Goal: Task Accomplishment & Management: Use online tool/utility

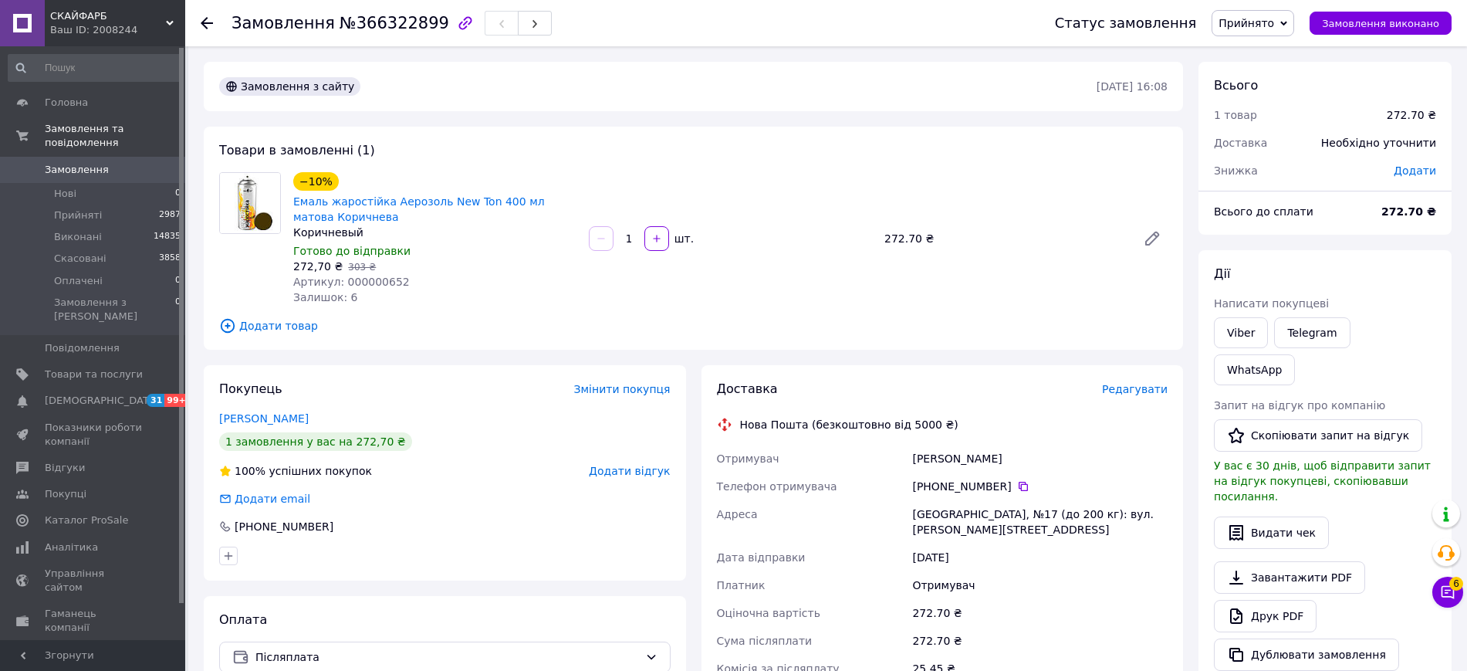
click at [259, 320] on span "Додати товар" at bounding box center [693, 325] width 949 height 17
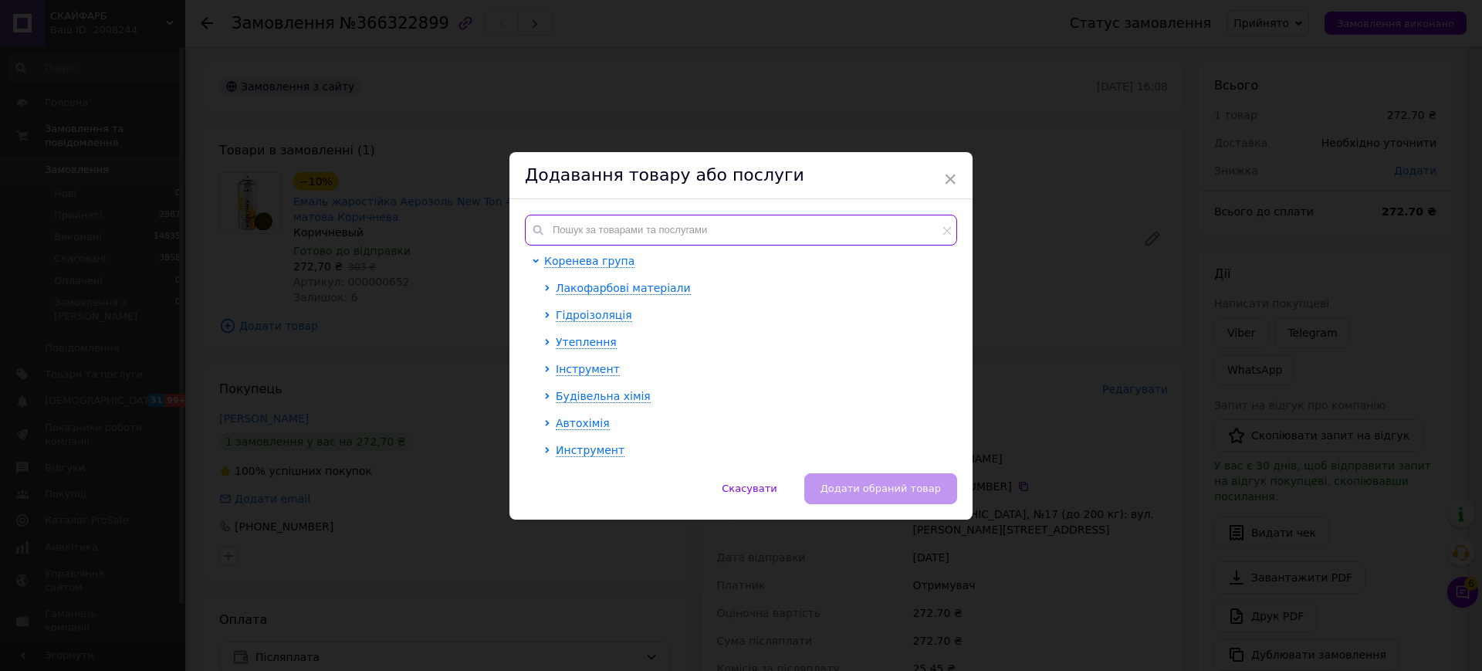
click at [695, 239] on input "text" at bounding box center [741, 230] width 432 height 31
paste input "000000657"
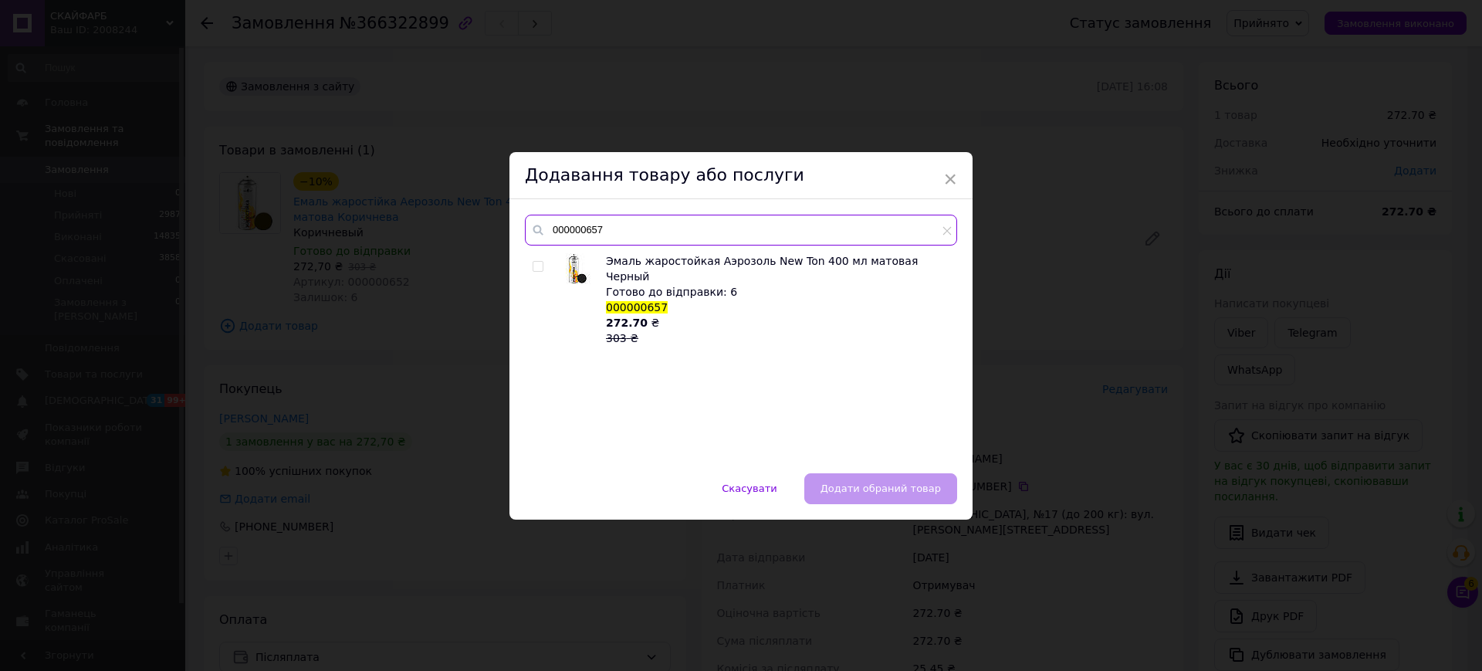
type input "000000657"
click at [533, 266] on input "checkbox" at bounding box center [538, 267] width 10 height 10
checkbox input "true"
click at [869, 482] on span "Додати обраний товар" at bounding box center [880, 488] width 120 height 12
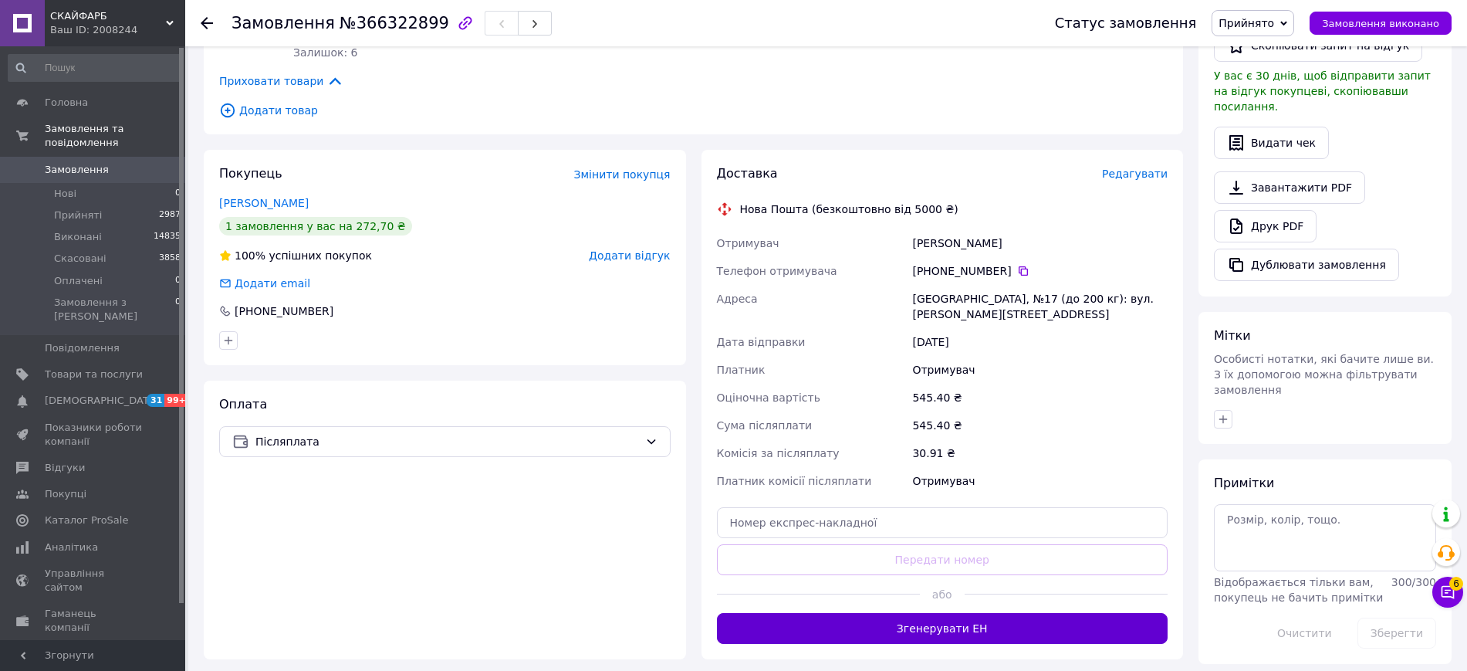
scroll to position [579, 0]
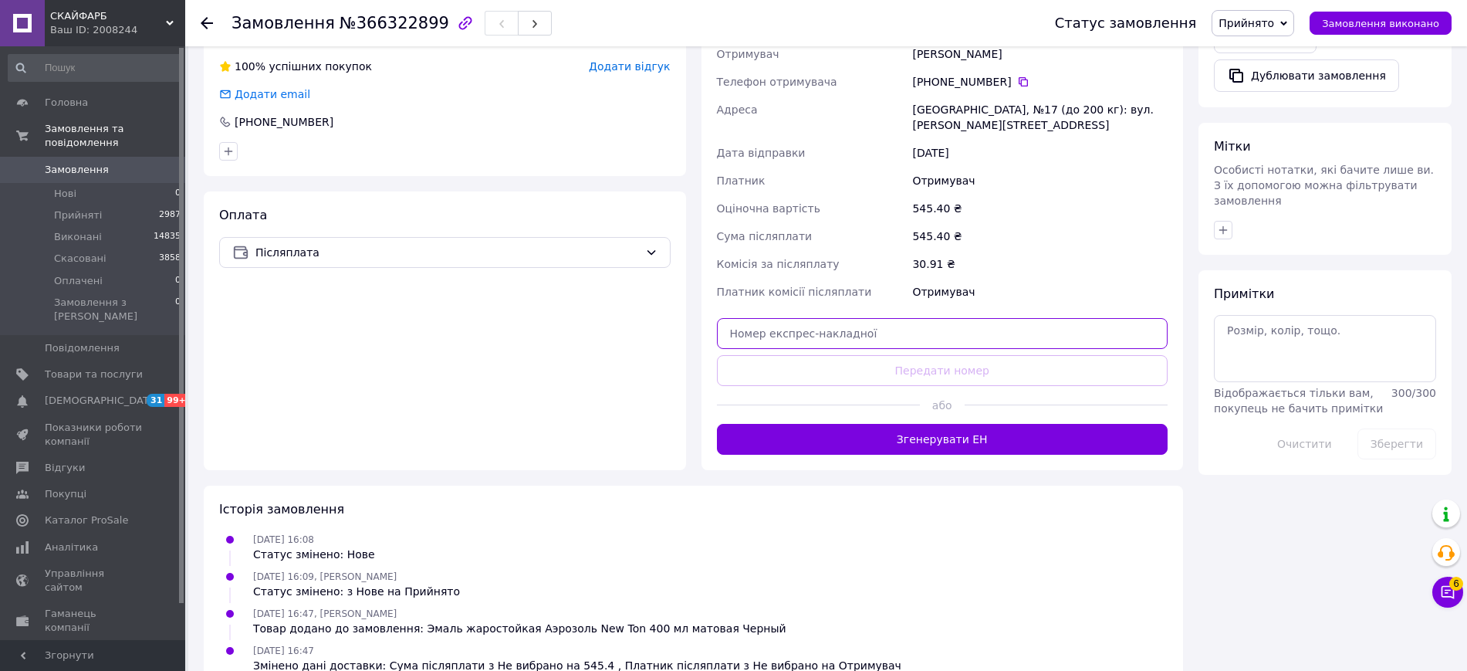
click at [788, 340] on input "text" at bounding box center [942, 333] width 451 height 31
paste input "20451269176051"
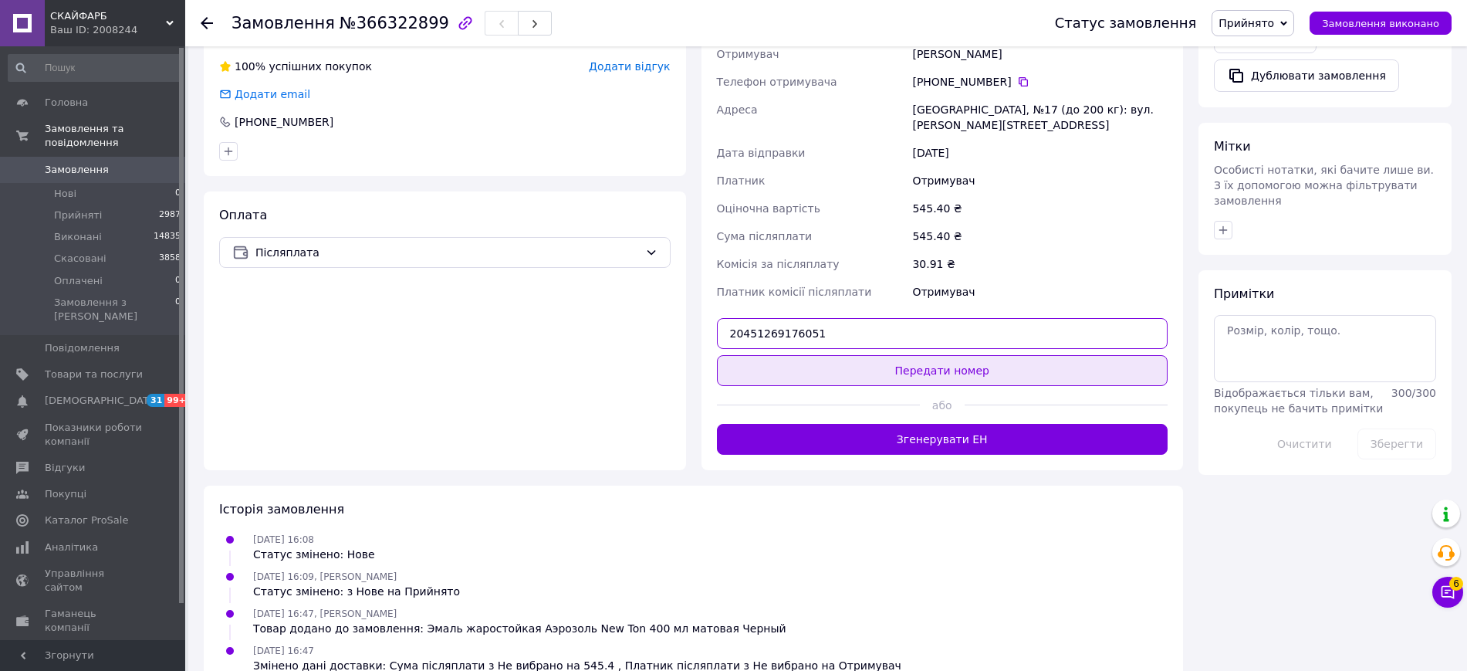
type input "20451269176051"
click at [942, 380] on button "Передати номер" at bounding box center [942, 370] width 451 height 31
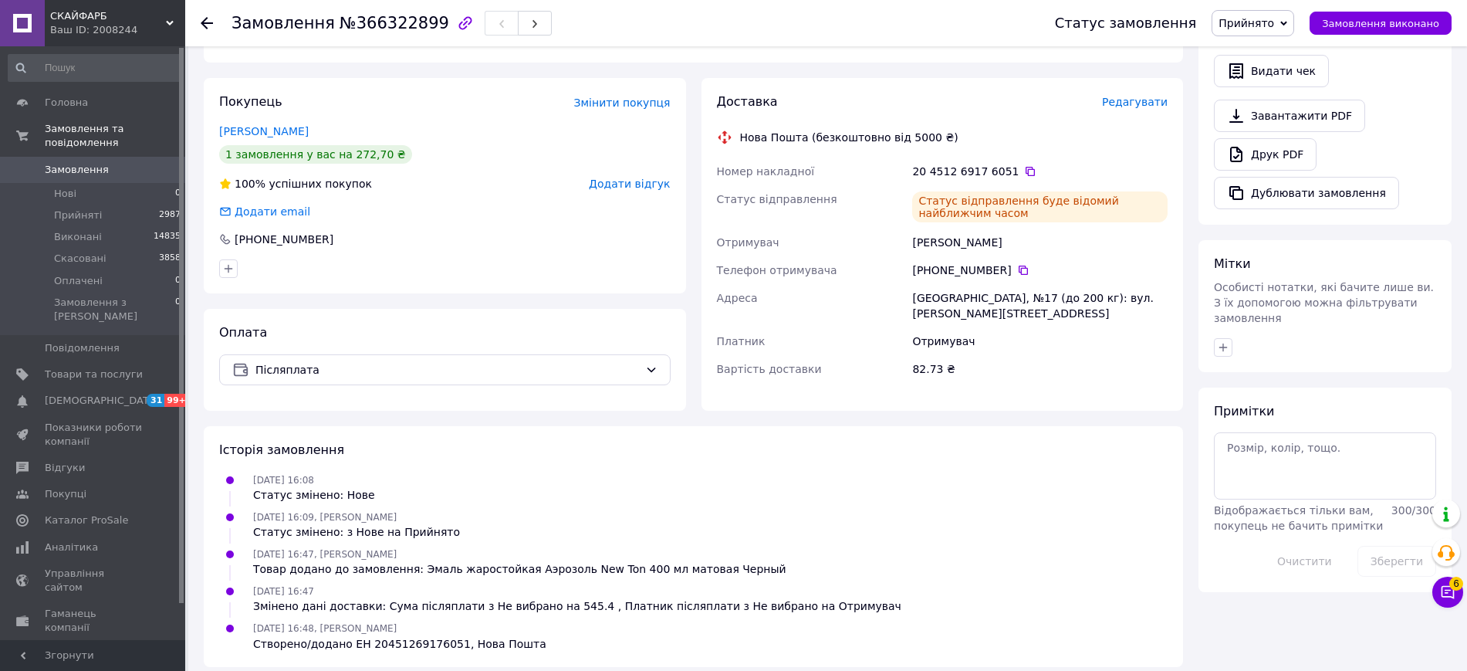
scroll to position [472, 0]
